Goal: Task Accomplishment & Management: Use online tool/utility

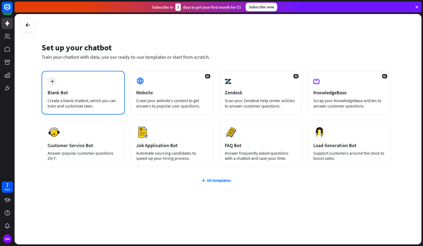
click at [94, 107] on div "Create a blank chatbot, which you can train and customize later." at bounding box center [83, 103] width 71 height 11
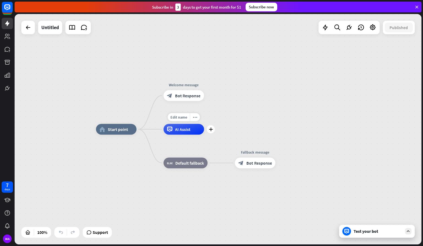
click at [181, 132] on div "AI Assist" at bounding box center [183, 129] width 40 height 11
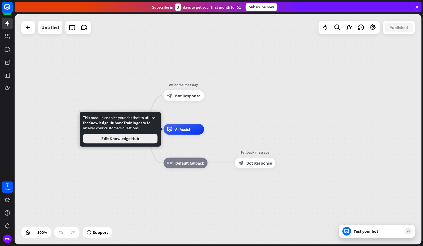
click at [144, 141] on button "Edit Knowledge Hub" at bounding box center [120, 139] width 74 height 10
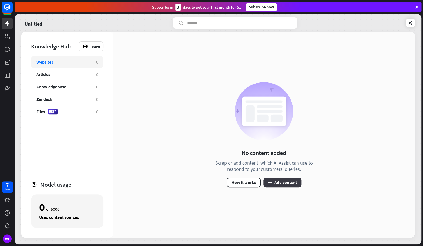
click at [282, 181] on button "plus Add content" at bounding box center [282, 183] width 38 height 10
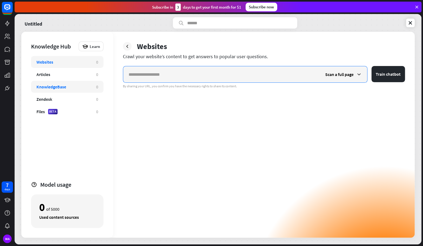
paste input "**********"
type input "**********"
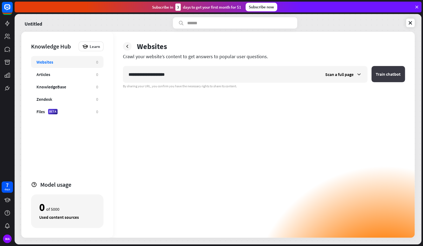
click at [385, 74] on button "Train chatbot" at bounding box center [387, 74] width 33 height 16
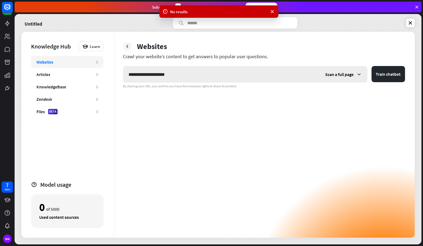
click at [193, 81] on input "**********" at bounding box center [221, 74] width 196 height 16
click at [338, 79] on div "Scan a full page" at bounding box center [343, 74] width 47 height 16
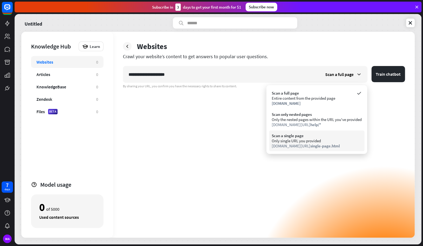
click at [320, 139] on div "Only single URL you provided" at bounding box center [317, 140] width 90 height 5
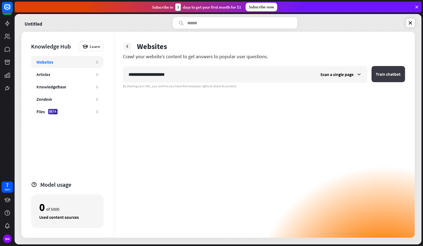
click at [381, 79] on button "Train chatbot" at bounding box center [387, 74] width 33 height 16
click at [128, 47] on icon at bounding box center [126, 46] width 5 height 5
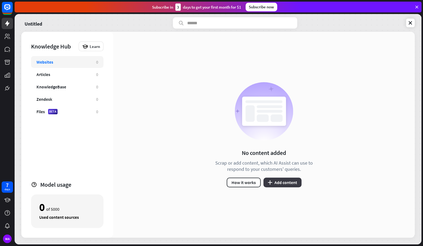
click at [273, 187] on button "plus Add content" at bounding box center [282, 183] width 38 height 10
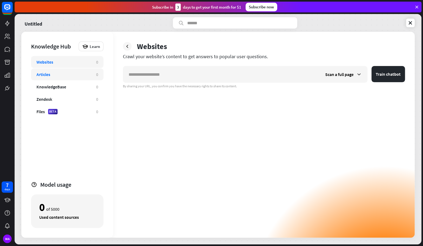
click at [57, 80] on div "Articles 0" at bounding box center [67, 75] width 72 height 12
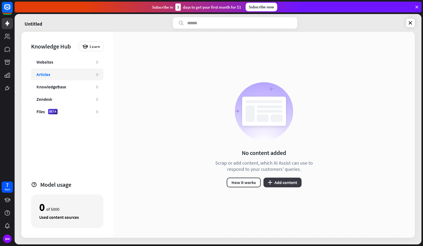
click at [283, 184] on button "plus Add content" at bounding box center [282, 183] width 38 height 10
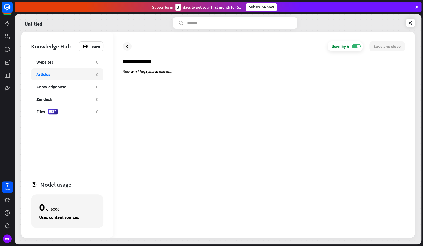
type input "**********"
click at [188, 110] on div at bounding box center [264, 149] width 282 height 159
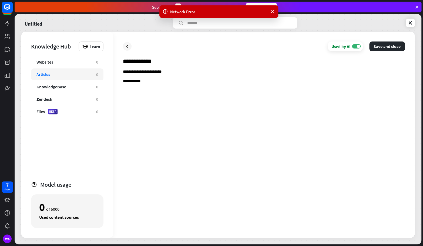
click at [168, 102] on div "**********" at bounding box center [264, 149] width 282 height 159
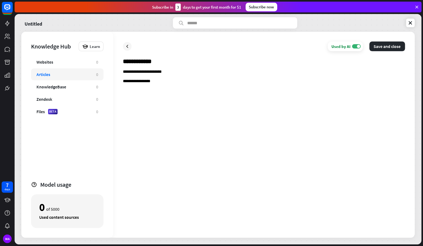
click at [194, 98] on div "**********" at bounding box center [264, 149] width 282 height 159
click at [368, 61] on input "**********" at bounding box center [264, 64] width 282 height 12
click at [389, 41] on div "**********" at bounding box center [263, 135] width 301 height 206
click at [386, 43] on button "Save and close" at bounding box center [387, 47] width 36 height 10
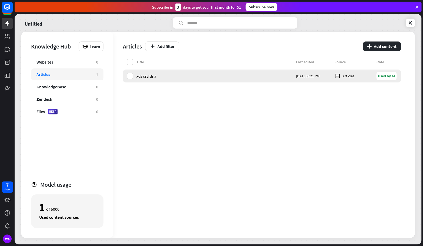
click at [385, 79] on div "Used by AI" at bounding box center [386, 76] width 20 height 9
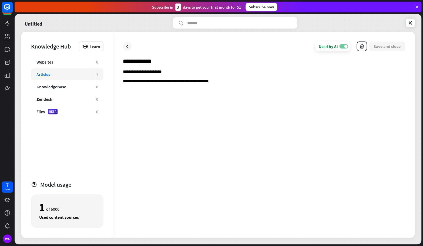
click at [341, 48] on label "ON" at bounding box center [343, 46] width 9 height 4
click at [392, 48] on button "Save and close" at bounding box center [387, 47] width 36 height 10
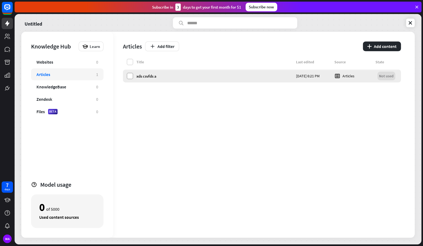
click at [130, 78] on label at bounding box center [130, 76] width 6 height 6
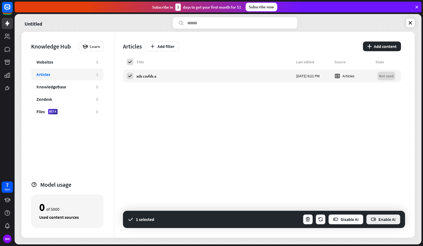
click at [379, 217] on button "Enable AI" at bounding box center [382, 219] width 35 height 11
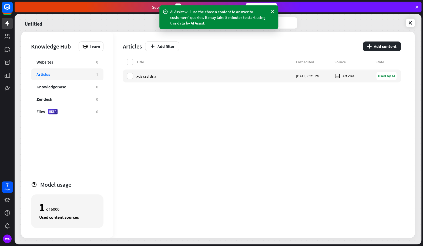
click at [57, 216] on div "Used content sources" at bounding box center [67, 217] width 56 height 5
click at [45, 114] on div "Files" at bounding box center [40, 111] width 8 height 5
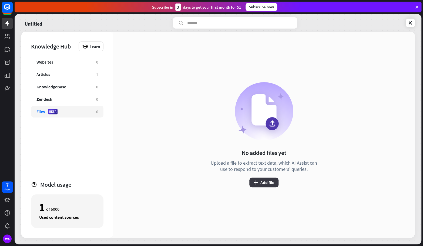
click at [263, 183] on button "plus Add file" at bounding box center [263, 183] width 29 height 10
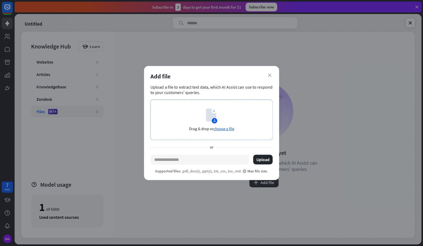
click at [227, 129] on span "choose a file" at bounding box center [223, 128] width 21 height 5
click at [269, 77] on div "Add file" at bounding box center [211, 77] width 122 height 8
click at [265, 74] on div "Add file" at bounding box center [211, 77] width 122 height 8
click at [270, 76] on icon "close" at bounding box center [270, 76] width 4 height 4
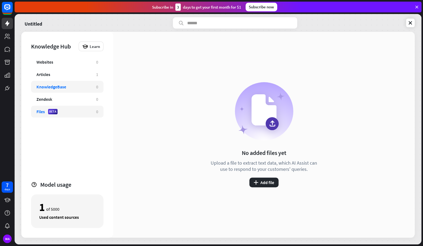
click at [49, 92] on div "KnowledgeBase 0" at bounding box center [67, 87] width 72 height 12
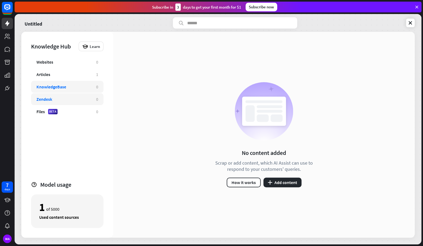
click at [48, 101] on div "Zendesk" at bounding box center [44, 99] width 16 height 5
click at [48, 100] on div "Zendesk" at bounding box center [44, 99] width 16 height 5
click at [284, 180] on button "plus Add content" at bounding box center [282, 183] width 38 height 10
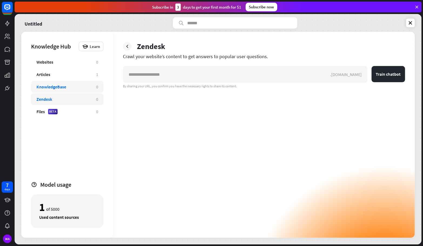
click at [50, 88] on div "KnowledgeBase" at bounding box center [51, 86] width 30 height 5
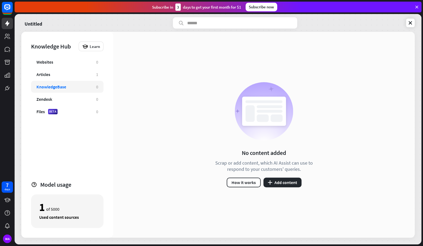
click at [276, 176] on div "No content added Scrap or add content, which AI Assist can use to respond to yo…" at bounding box center [263, 134] width 111 height 105
click at [278, 182] on button "plus Add content" at bounding box center [282, 183] width 38 height 10
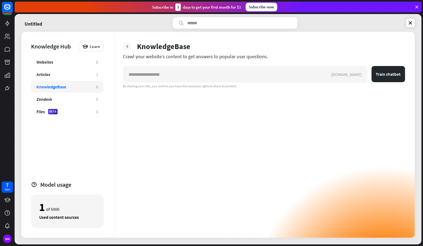
click at [127, 46] on icon at bounding box center [126, 46] width 5 height 5
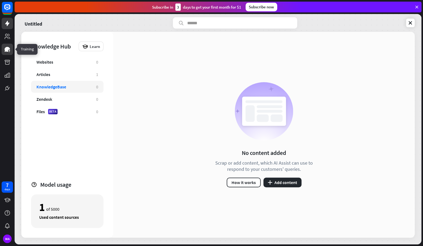
click at [9, 49] on icon at bounding box center [7, 49] width 5 height 5
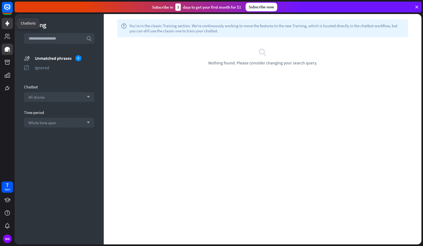
click at [7, 24] on icon at bounding box center [7, 23] width 4 height 5
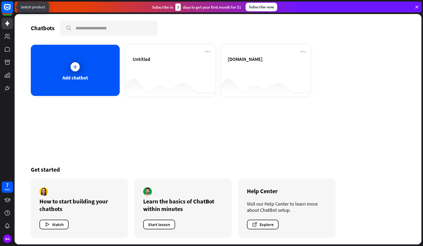
click at [5, 9] on icon at bounding box center [7, 7] width 6 height 6
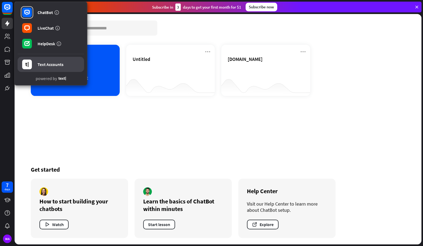
click at [42, 64] on div "Text Accounts" at bounding box center [51, 64] width 26 height 5
